Goal: Task Accomplishment & Management: Manage account settings

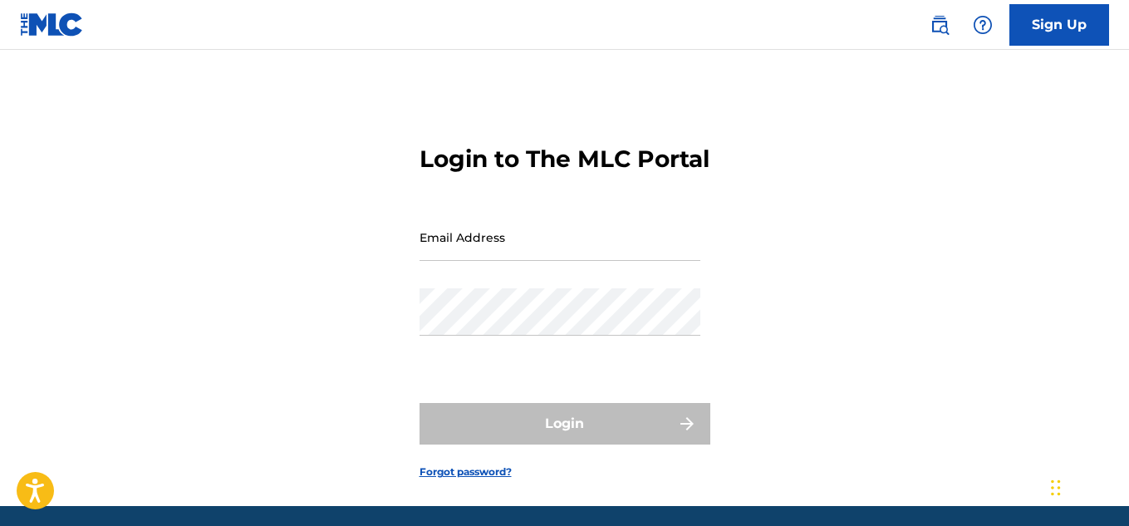
click at [466, 288] on div "Email Address" at bounding box center [559, 250] width 281 height 75
click at [463, 261] on input "Email Address" at bounding box center [559, 236] width 281 height 47
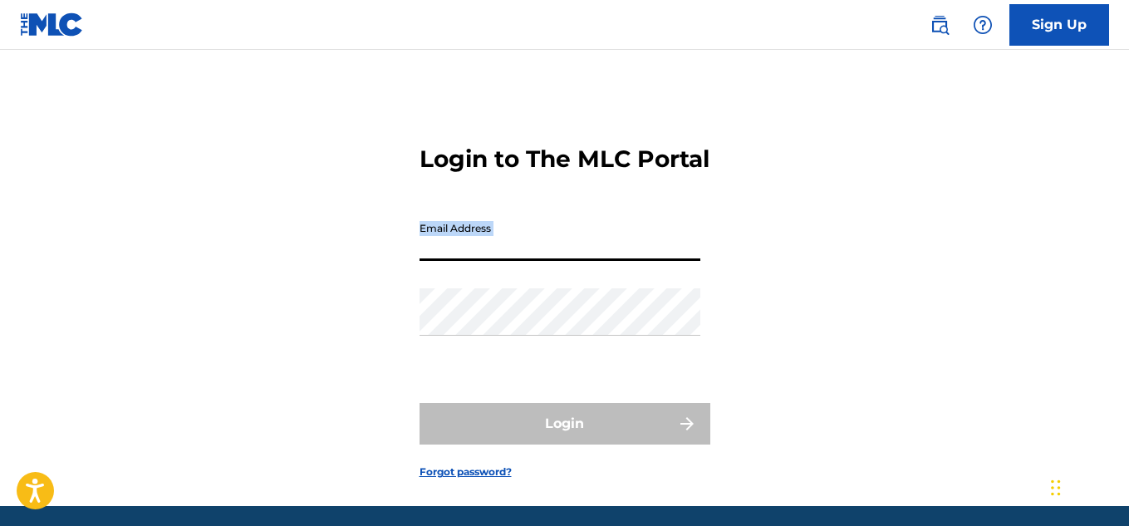
click at [503, 261] on input "Email Address" at bounding box center [559, 236] width 281 height 47
type input "[EMAIL_ADDRESS][DOMAIN_NAME]"
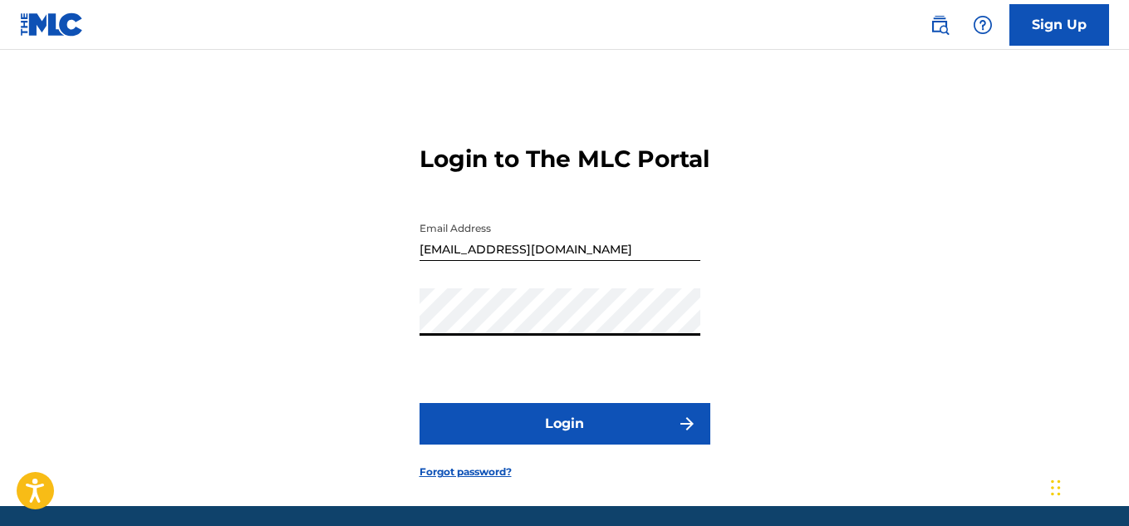
click at [566, 444] on button "Login" at bounding box center [564, 424] width 291 height 42
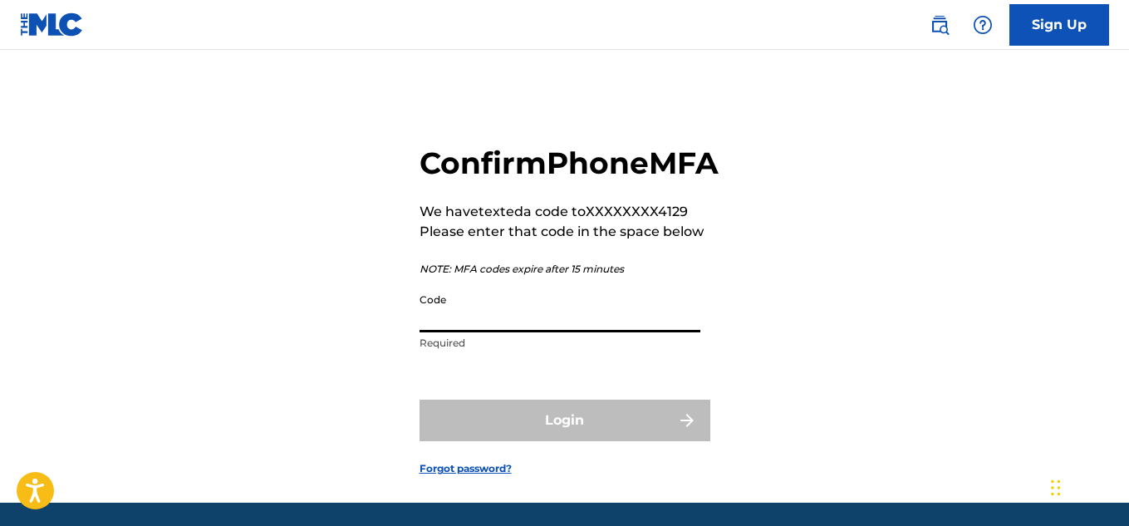
click at [495, 332] on input "Code" at bounding box center [559, 308] width 281 height 47
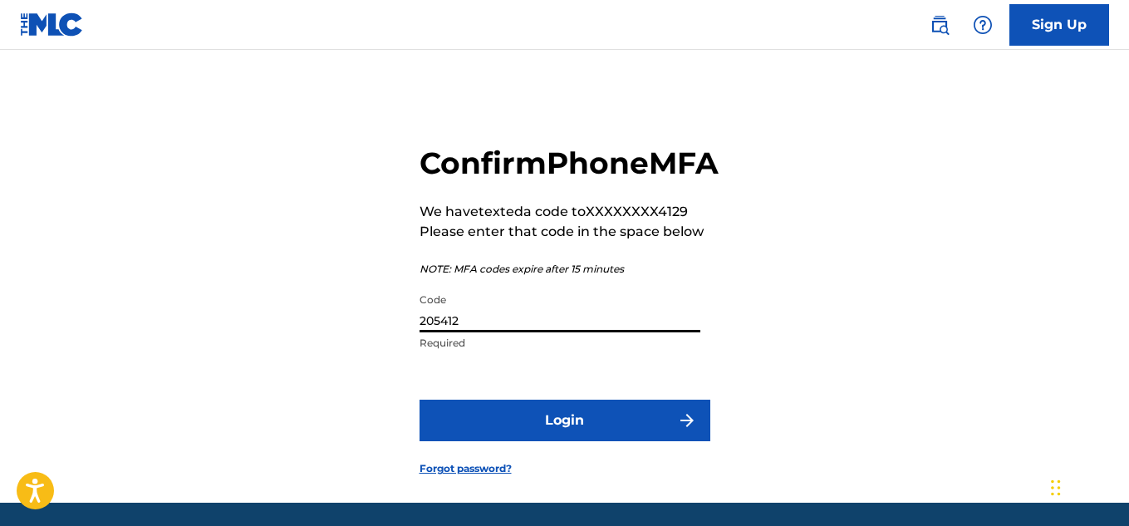
type input "205412"
click at [419, 399] on button "Login" at bounding box center [564, 420] width 291 height 42
